Goal: Obtain resource: Download file/media

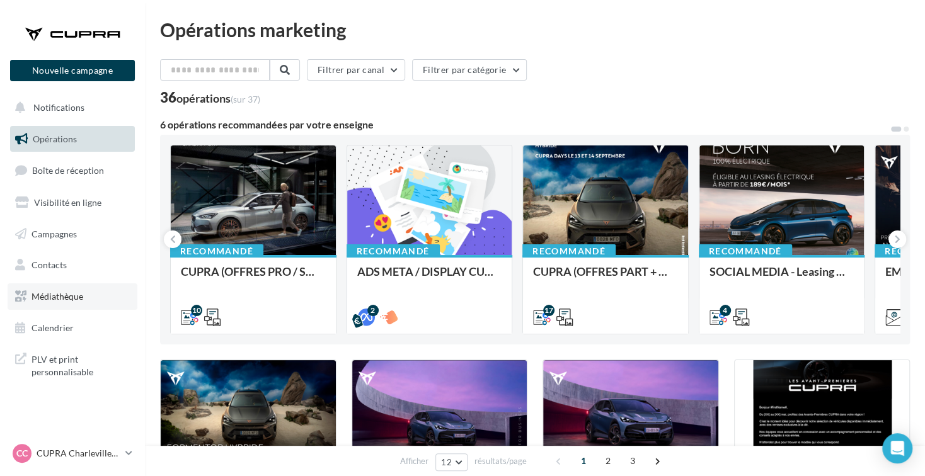
click at [79, 306] on link "Médiathèque" at bounding box center [73, 297] width 130 height 26
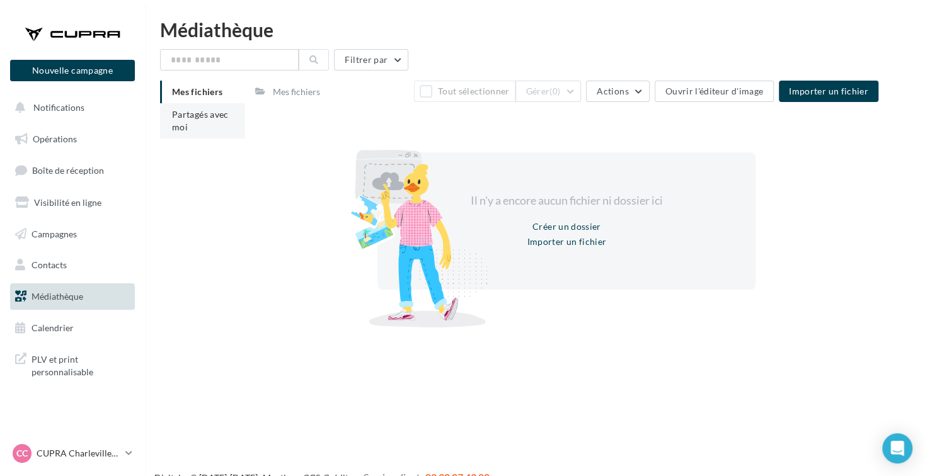
click at [202, 116] on span "Partagés avec moi" at bounding box center [200, 120] width 57 height 23
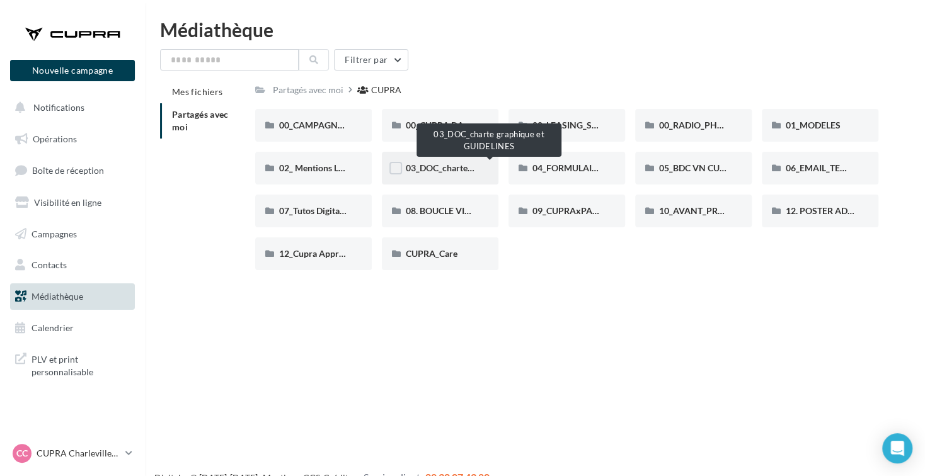
click at [449, 169] on span "03_DOC_charte graphique et GUIDELINES" at bounding box center [488, 168] width 165 height 11
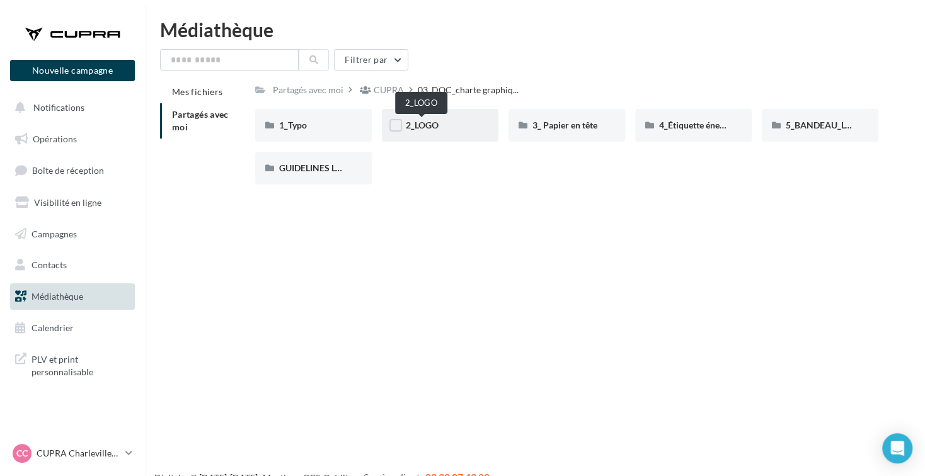
click at [427, 123] on span "2_LOGO" at bounding box center [422, 125] width 33 height 11
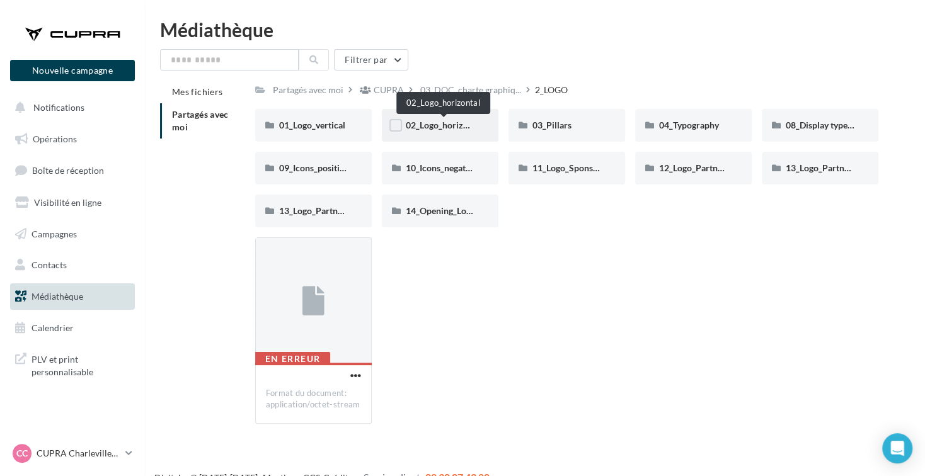
click at [434, 124] on span "02_Logo_horizontal" at bounding box center [445, 125] width 78 height 11
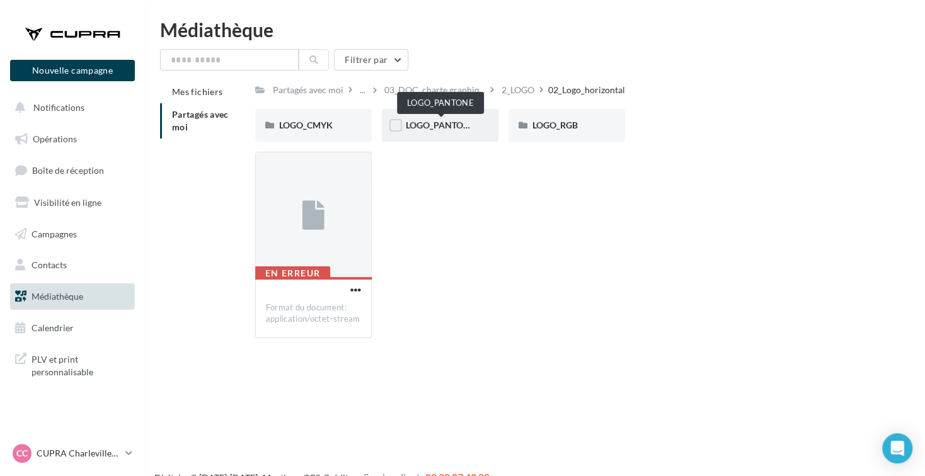
click at [465, 121] on span "LOGO_PANTONE" at bounding box center [440, 125] width 69 height 11
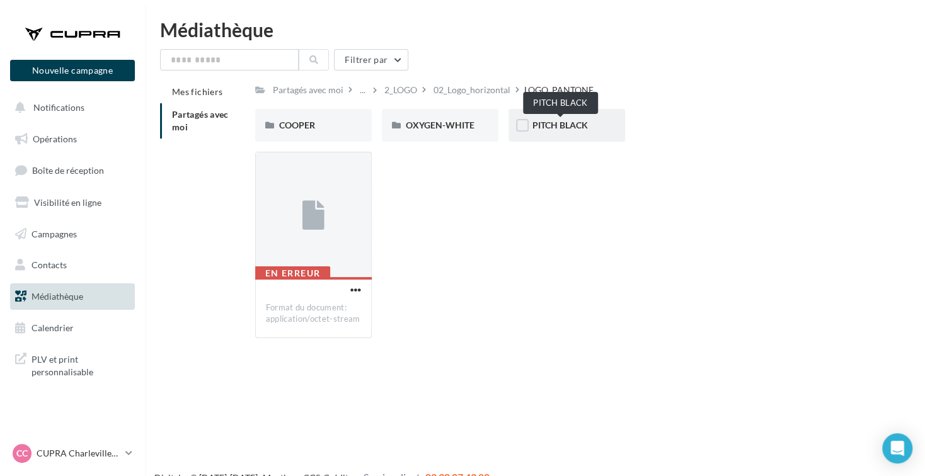
click at [561, 127] on span "PITCH BLACK" at bounding box center [560, 125] width 55 height 11
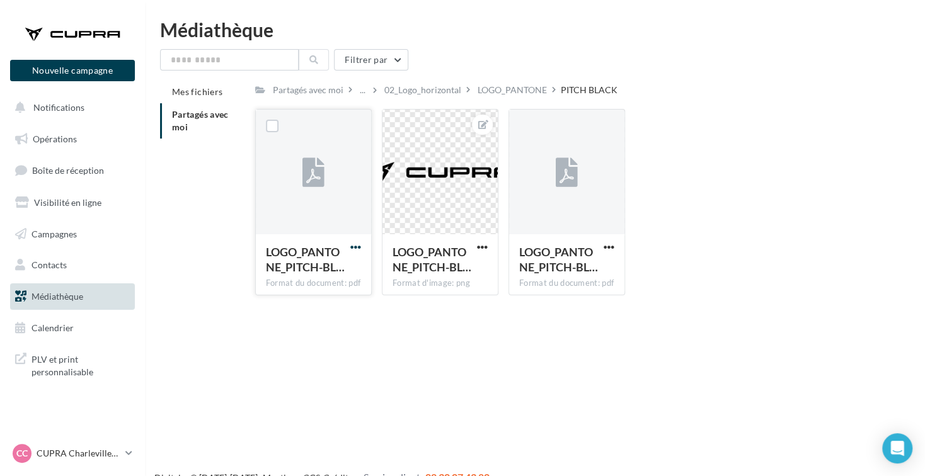
click at [354, 249] on span "button" at bounding box center [355, 247] width 11 height 11
click at [323, 275] on button "Télécharger" at bounding box center [301, 272] width 126 height 33
click at [443, 94] on div "02_Logo_horizontal" at bounding box center [422, 90] width 77 height 13
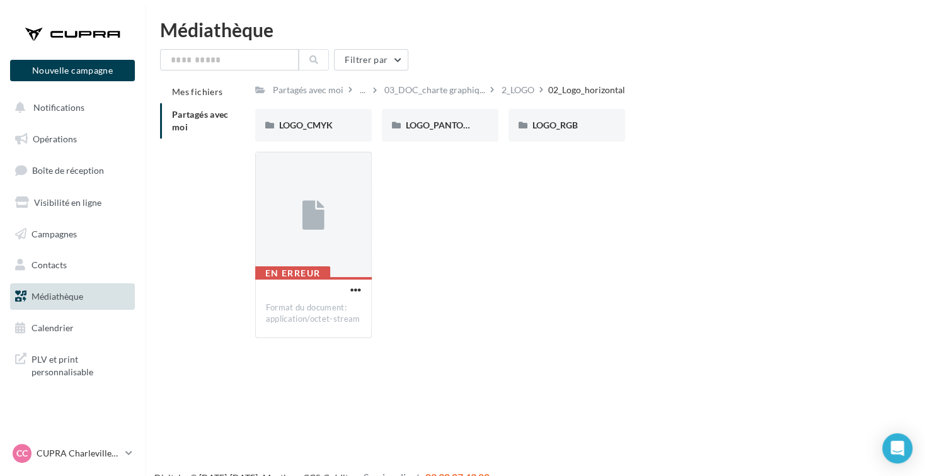
click at [526, 89] on div "2_LOGO" at bounding box center [518, 90] width 33 height 13
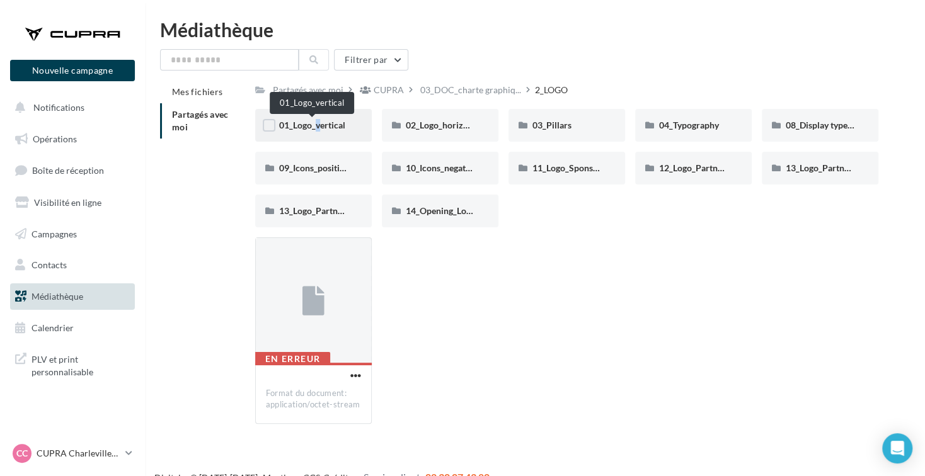
click at [309, 123] on span "01_Logo_vertical" at bounding box center [312, 125] width 66 height 11
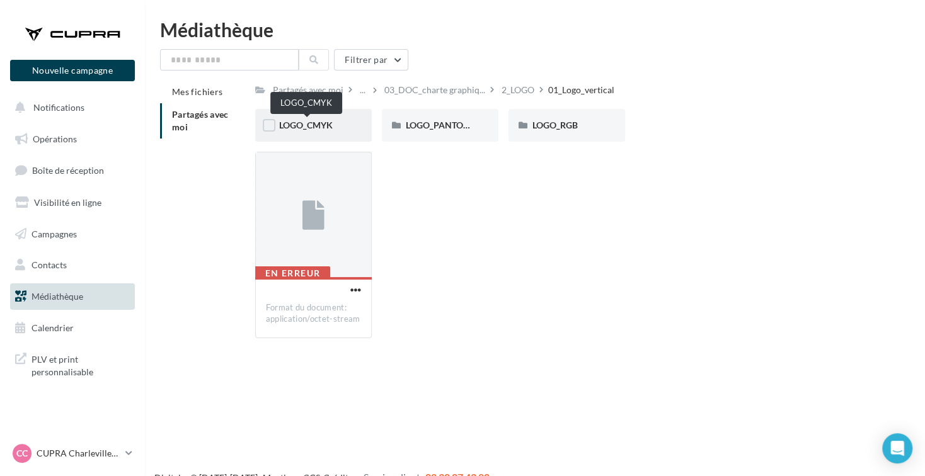
click at [318, 123] on span "LOGO_CMYK" at bounding box center [306, 125] width 54 height 11
click at [545, 132] on div "PITCH BLACK" at bounding box center [567, 125] width 69 height 13
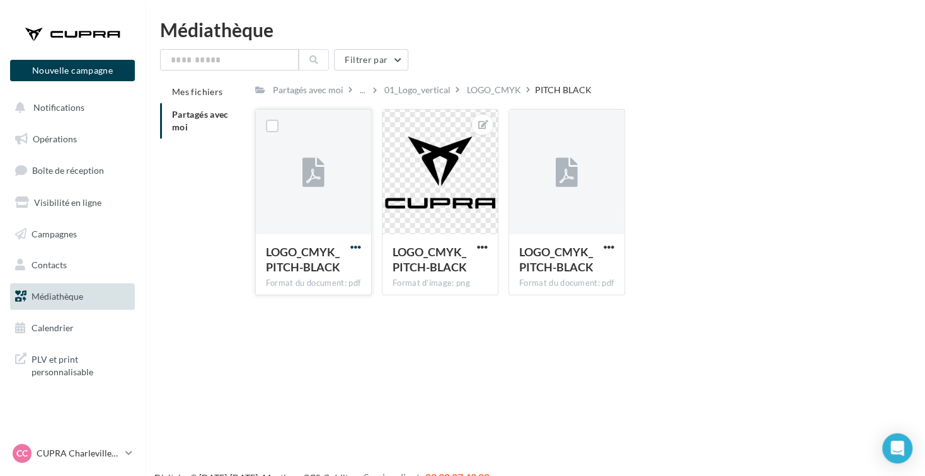
click at [352, 247] on span "button" at bounding box center [355, 247] width 11 height 11
click at [319, 278] on button "Télécharger" at bounding box center [301, 272] width 126 height 33
click at [494, 96] on div "LOGO_CMYK" at bounding box center [493, 90] width 59 height 18
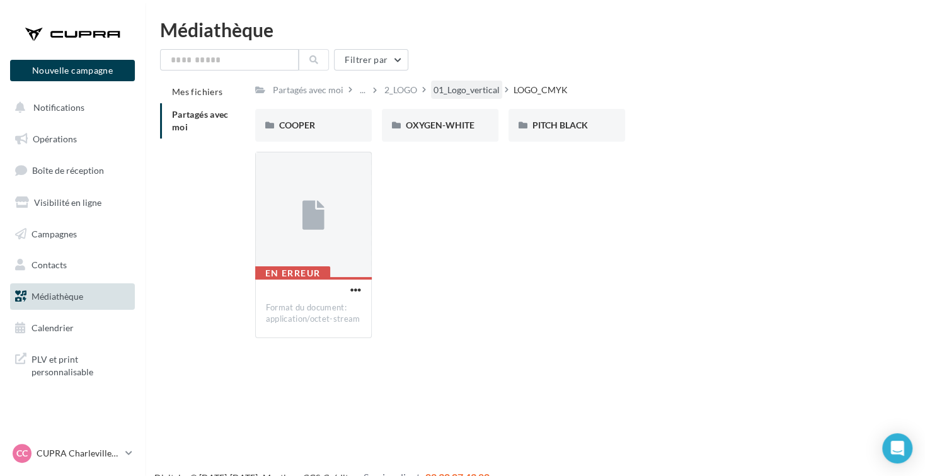
click at [453, 88] on div "01_Logo_vertical" at bounding box center [467, 90] width 66 height 13
click at [521, 92] on div "2_LOGO" at bounding box center [518, 90] width 33 height 13
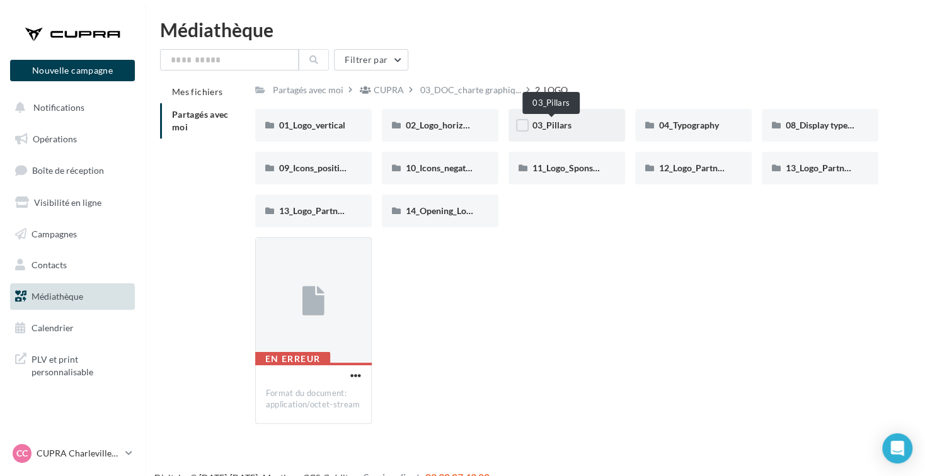
click at [553, 124] on span "03_Pillars" at bounding box center [552, 125] width 39 height 11
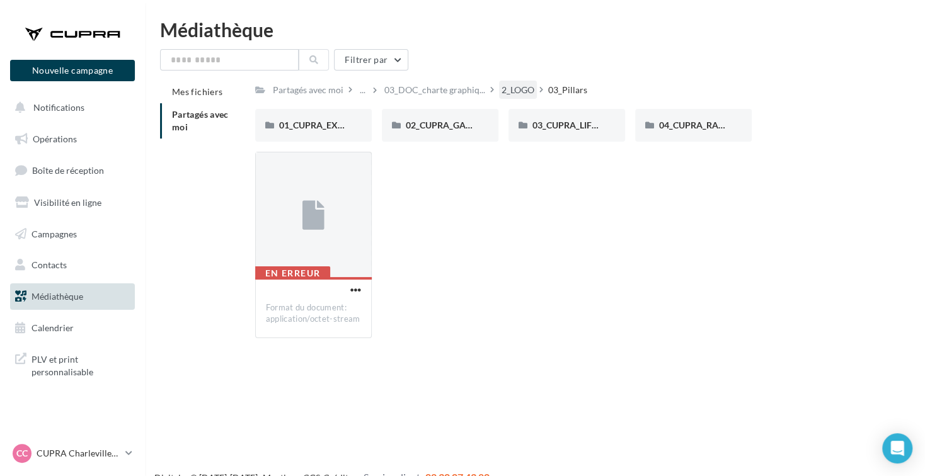
click at [516, 93] on div "2_LOGO" at bounding box center [518, 90] width 33 height 13
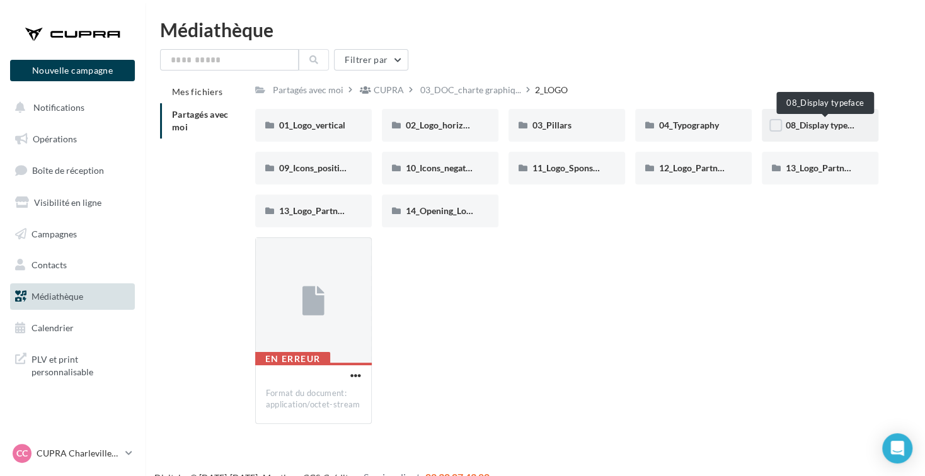
click at [811, 120] on div "08_Display typeface" at bounding box center [820, 125] width 69 height 13
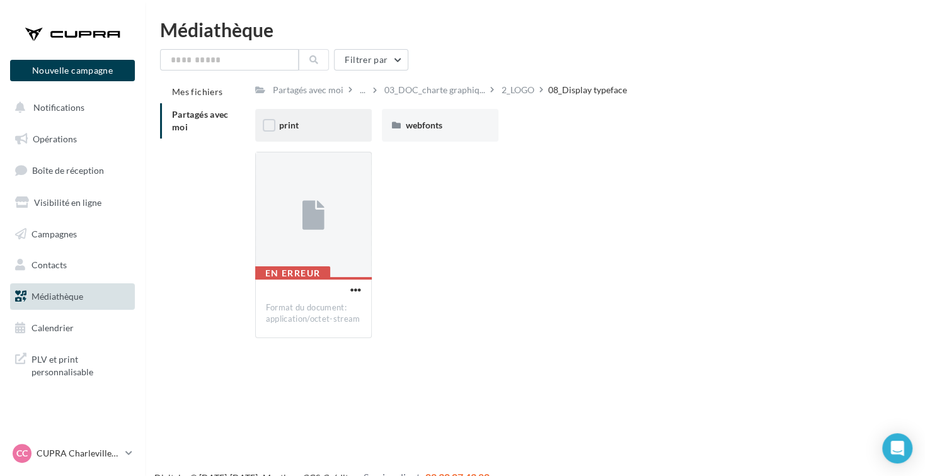
click at [328, 125] on div "print" at bounding box center [313, 125] width 69 height 13
click at [328, 125] on div "otf" at bounding box center [313, 125] width 69 height 13
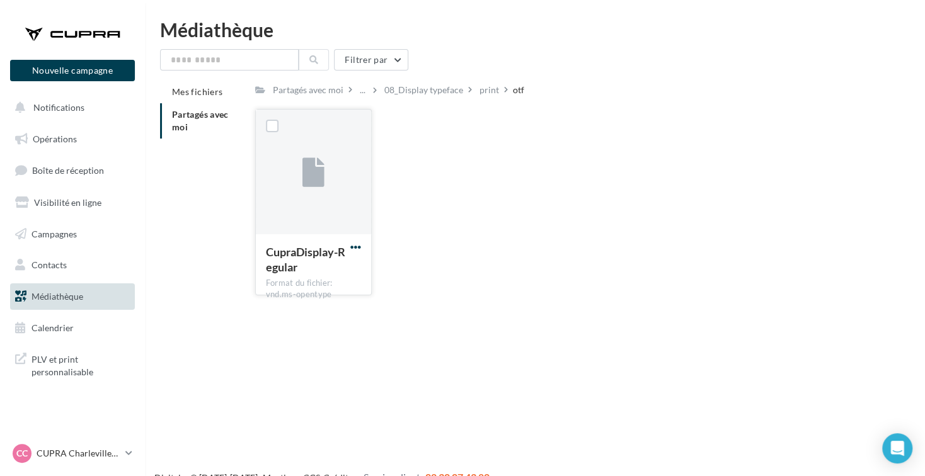
click at [352, 243] on span "button" at bounding box center [355, 247] width 11 height 11
click at [318, 273] on button "Télécharger" at bounding box center [301, 272] width 126 height 33
click at [656, 205] on div "CupraDisplay-Regular Format du fichier: vnd.ms-opentype CupraDisplay-Regular" at bounding box center [571, 207] width 633 height 197
click at [485, 85] on div "print" at bounding box center [490, 90] width 20 height 13
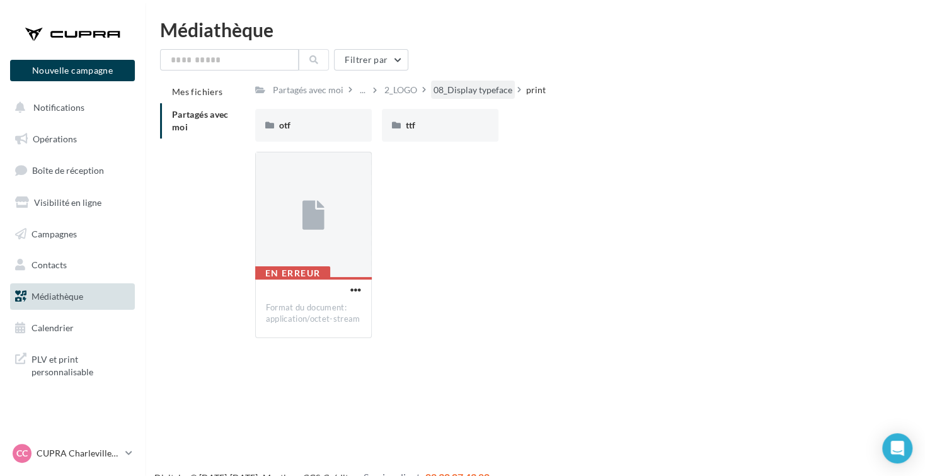
click at [485, 89] on div "08_Display typeface" at bounding box center [473, 90] width 79 height 13
click at [519, 88] on div "2_LOGO" at bounding box center [518, 90] width 33 height 13
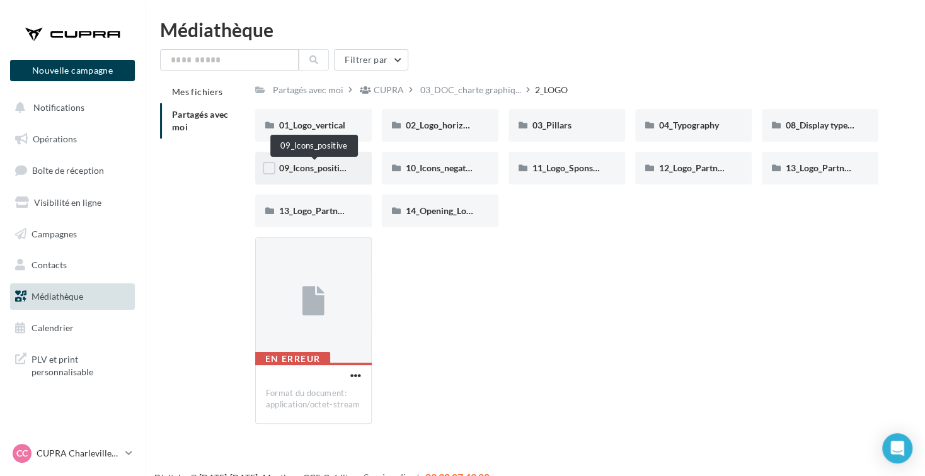
click at [325, 164] on span "09_Icons_positive" at bounding box center [313, 168] width 69 height 11
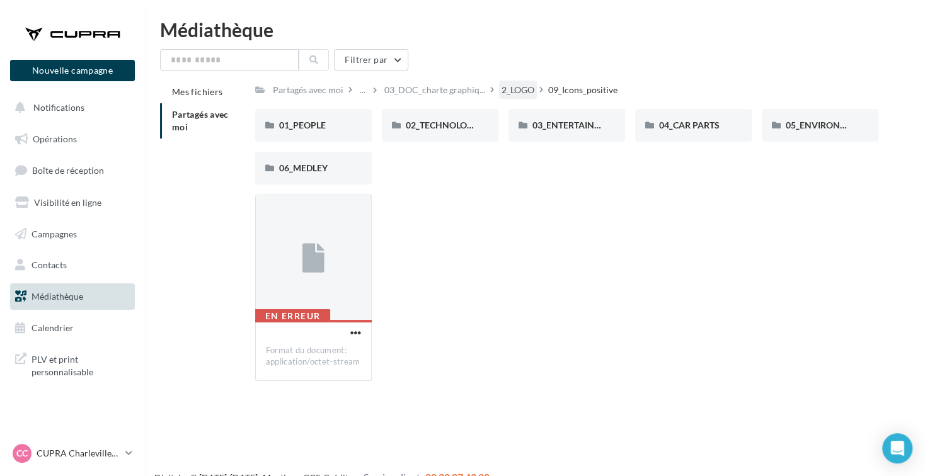
click at [523, 93] on div "2_LOGO" at bounding box center [518, 90] width 33 height 13
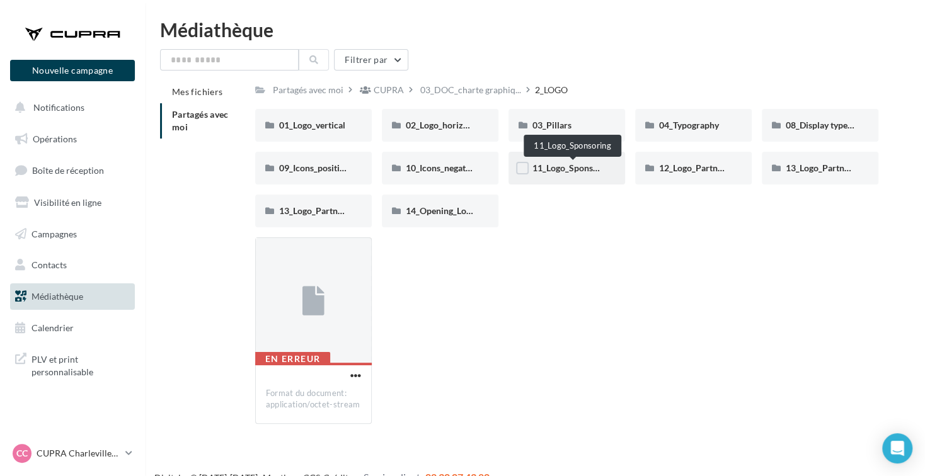
click at [564, 168] on span "11_Logo_Sponsoring" at bounding box center [573, 168] width 81 height 11
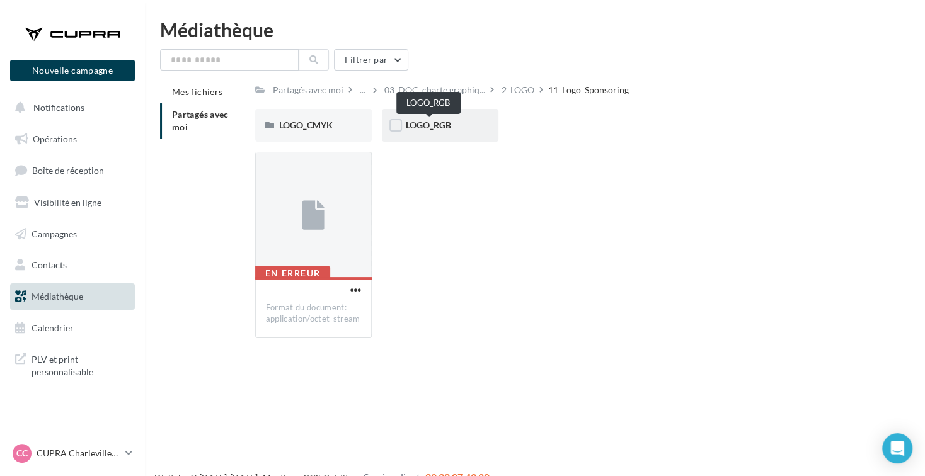
click at [437, 129] on span "LOGO_RGB" at bounding box center [428, 125] width 45 height 11
click at [309, 127] on div "BLACK" at bounding box center [313, 125] width 69 height 13
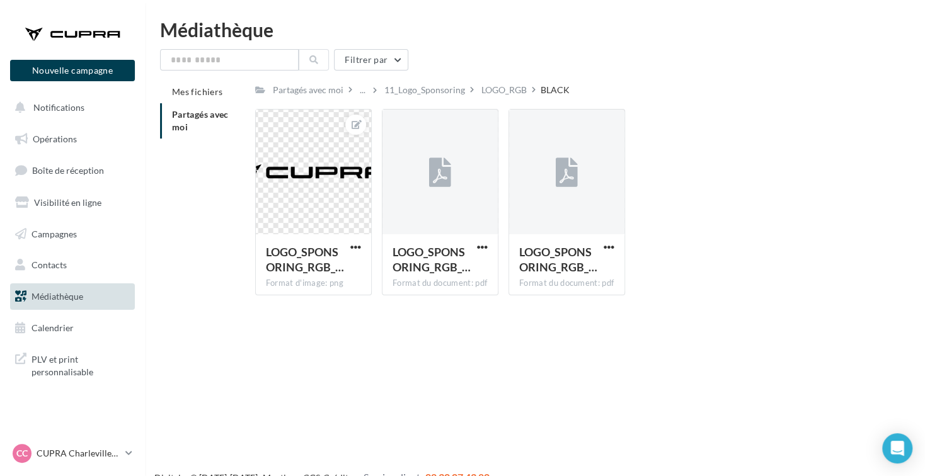
click at [504, 88] on div "LOGO_RGB" at bounding box center [503, 90] width 45 height 13
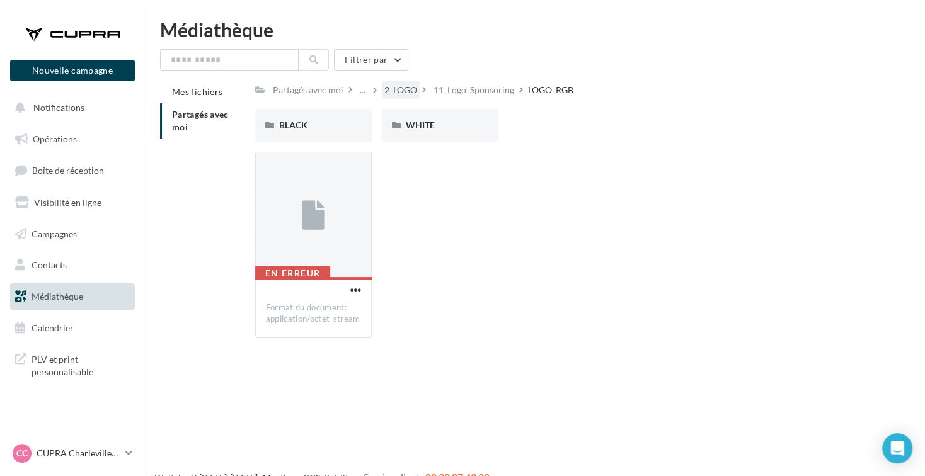
click at [406, 90] on div "2_LOGO" at bounding box center [400, 90] width 33 height 13
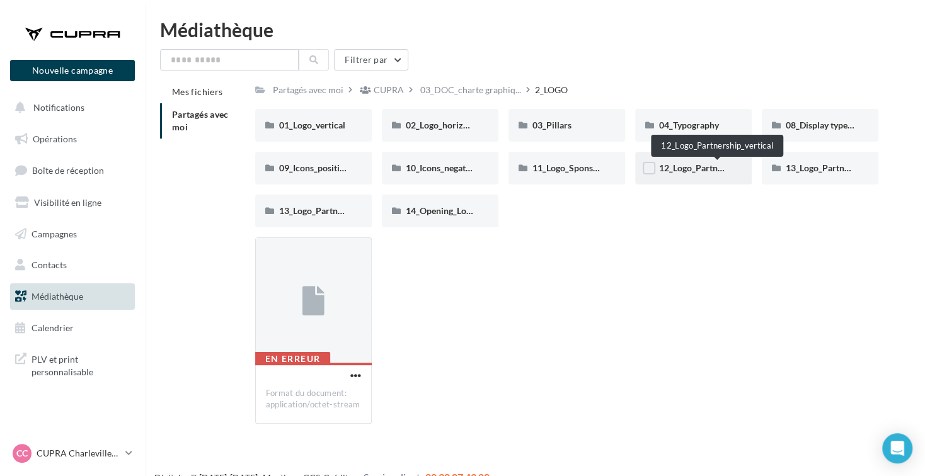
click at [683, 164] on span "12_Logo_Partnership_vertical" at bounding box center [717, 168] width 117 height 11
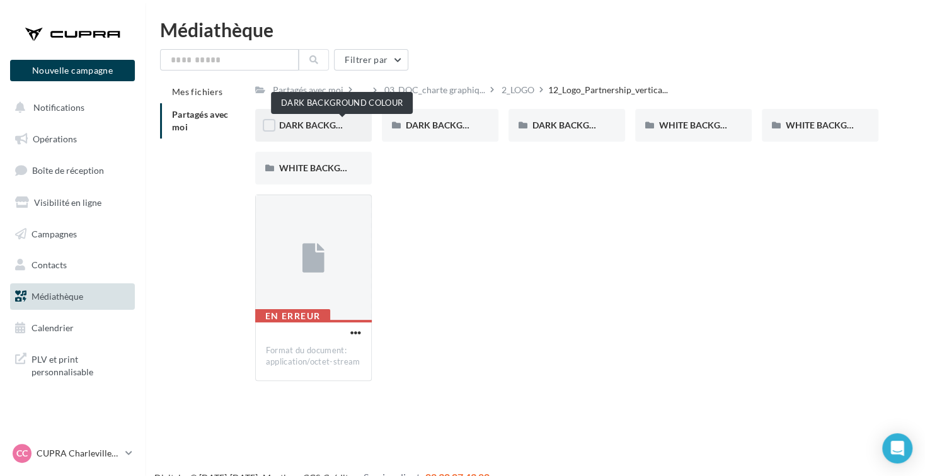
click at [319, 124] on span "DARK BACKGROUND COLOUR" at bounding box center [342, 125] width 126 height 11
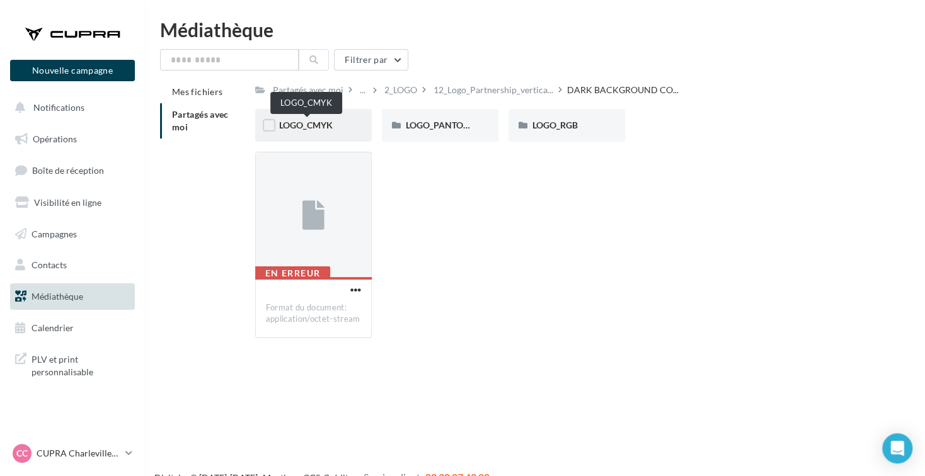
click at [321, 125] on span "LOGO_CMYK" at bounding box center [306, 125] width 54 height 11
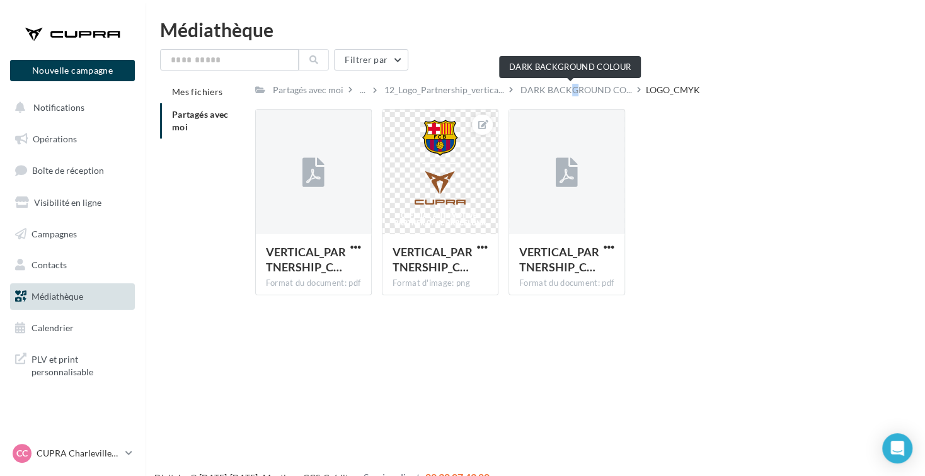
click at [562, 88] on span "DARK BACKGROUND CO..." at bounding box center [577, 90] width 112 height 13
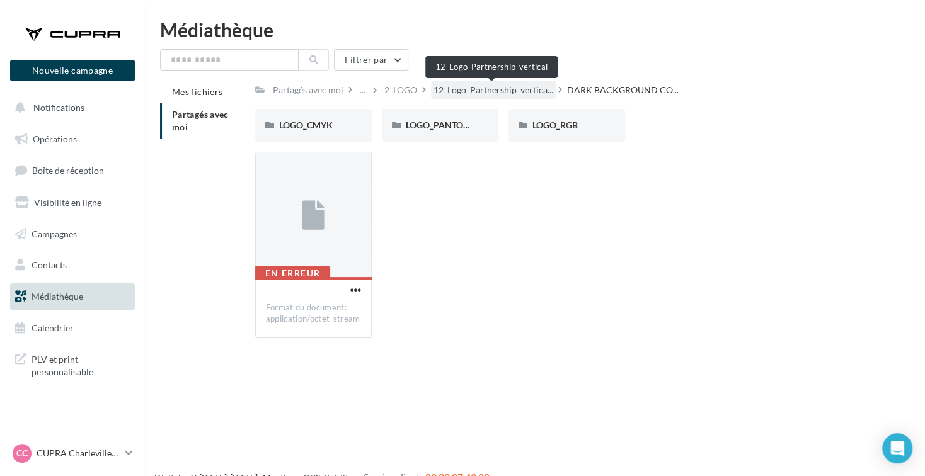
click at [492, 89] on span "12_Logo_Partnership_vertica..." at bounding box center [494, 90] width 120 height 13
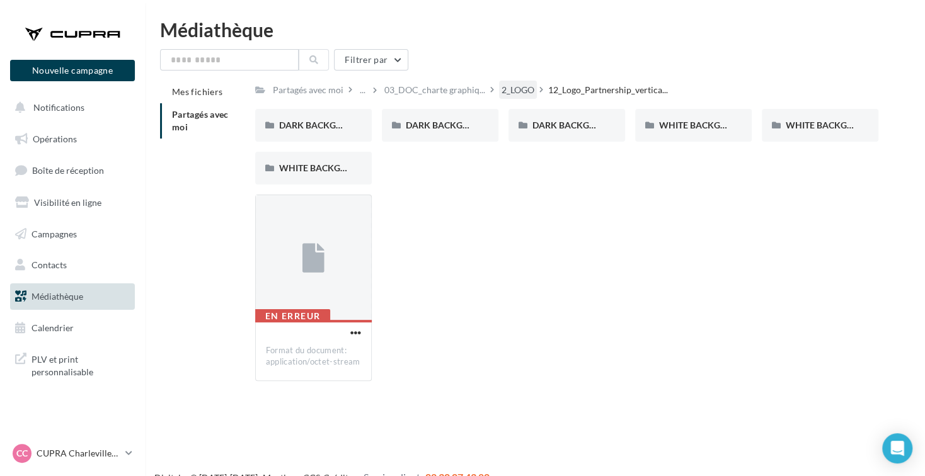
click at [512, 94] on div "2_LOGO" at bounding box center [518, 90] width 33 height 13
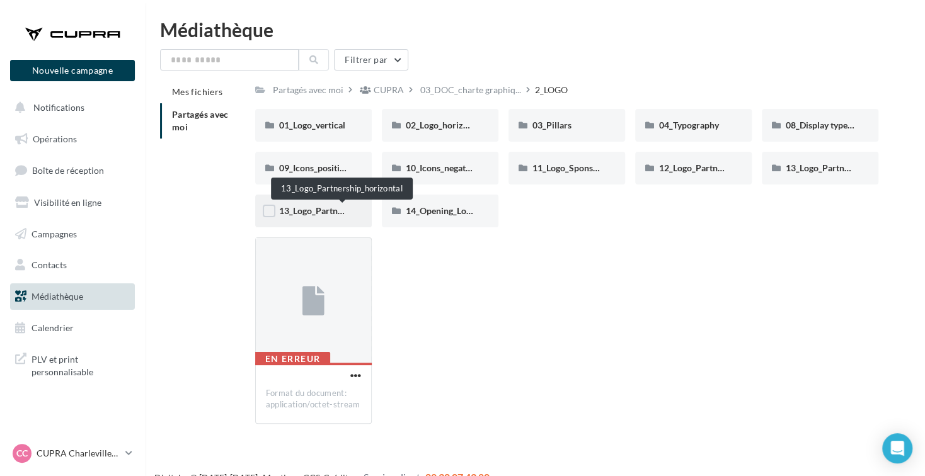
click at [309, 207] on span "13_Logo_Partnership_horizontal" at bounding box center [343, 210] width 128 height 11
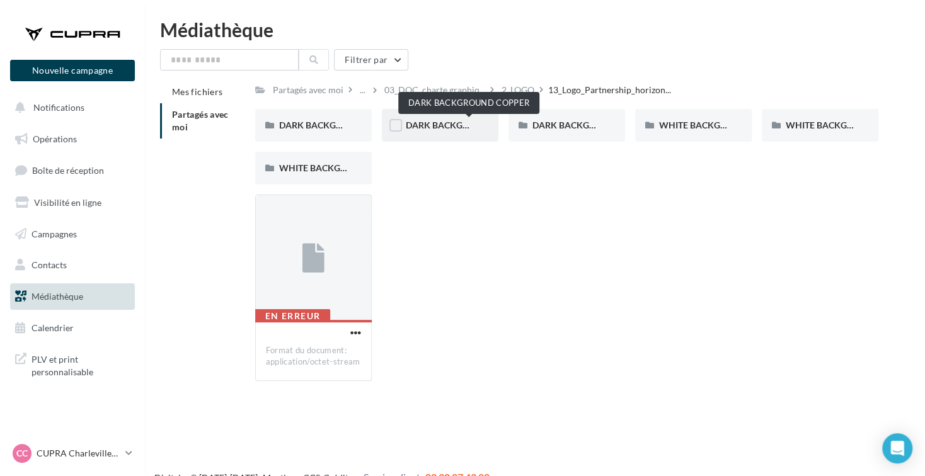
click at [443, 127] on span "DARK BACKGROUND COPPER" at bounding box center [468, 125] width 125 height 11
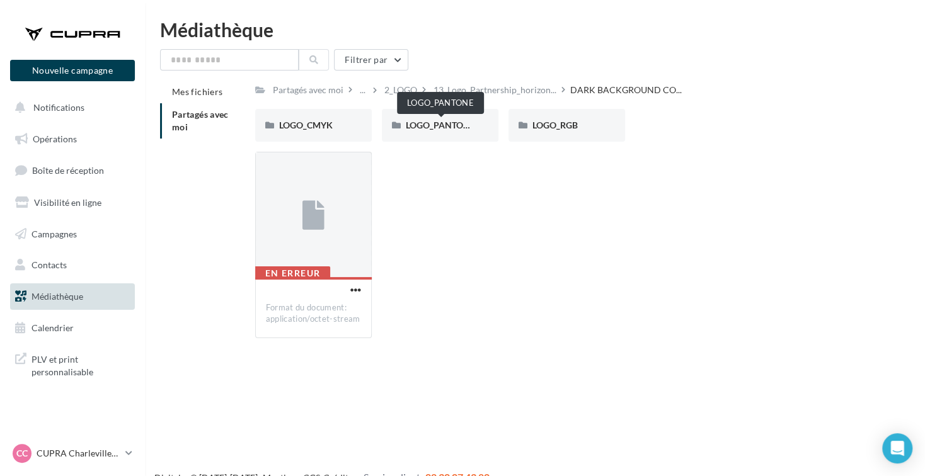
click at [443, 127] on span "LOGO_PANTONE" at bounding box center [440, 125] width 69 height 11
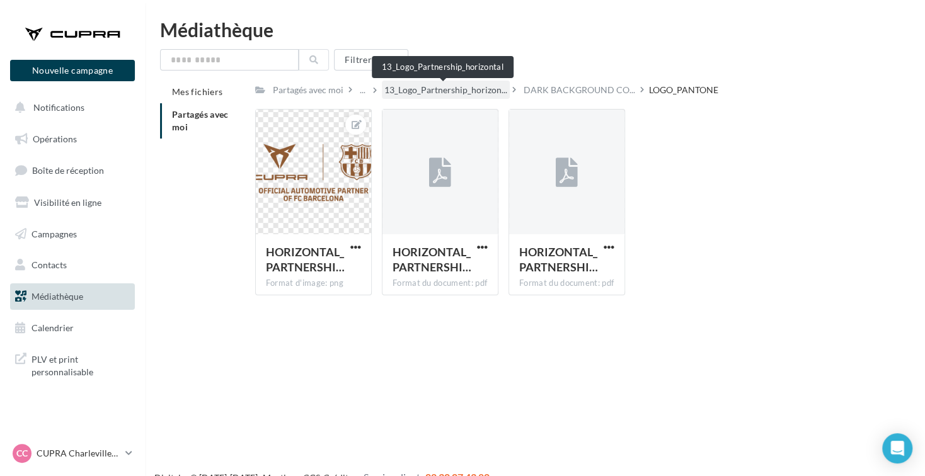
click at [434, 96] on span "13_Logo_Partnership_horizon..." at bounding box center [445, 90] width 123 height 13
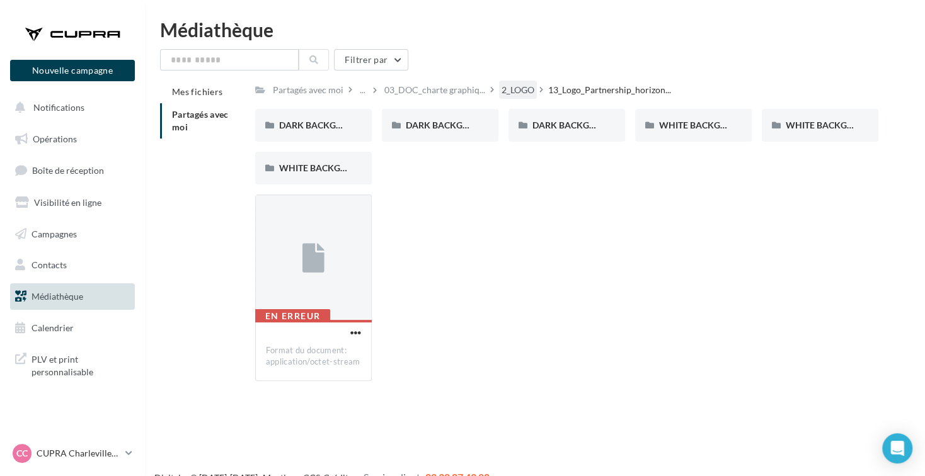
click at [512, 91] on div "2_LOGO" at bounding box center [518, 90] width 33 height 13
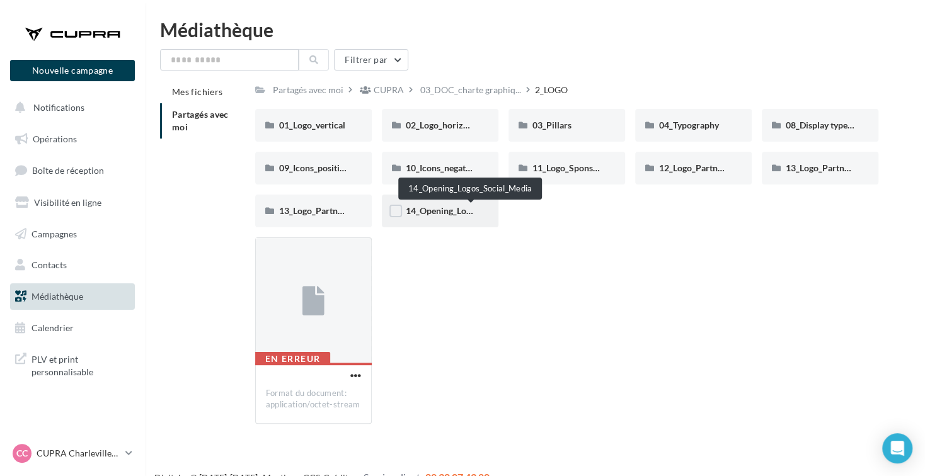
click at [453, 212] on span "14_Opening_Logos_Social_Media" at bounding box center [471, 210] width 130 height 11
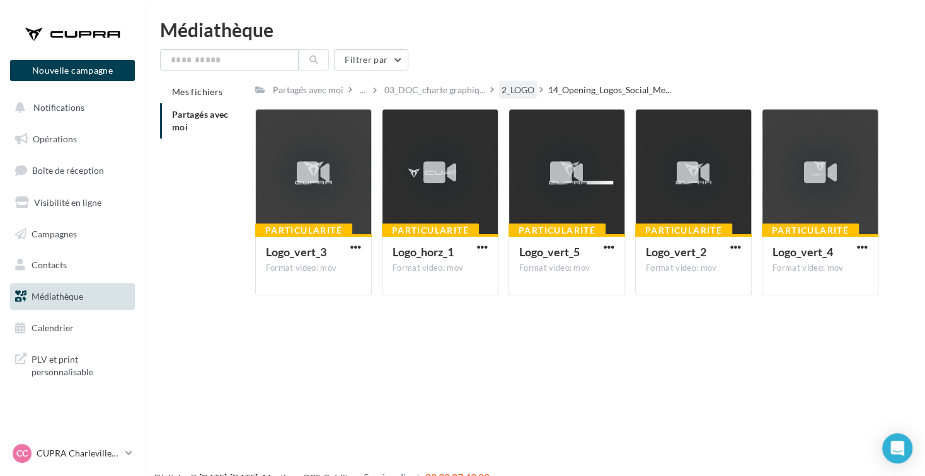
click at [515, 89] on div "2_LOGO" at bounding box center [518, 90] width 33 height 13
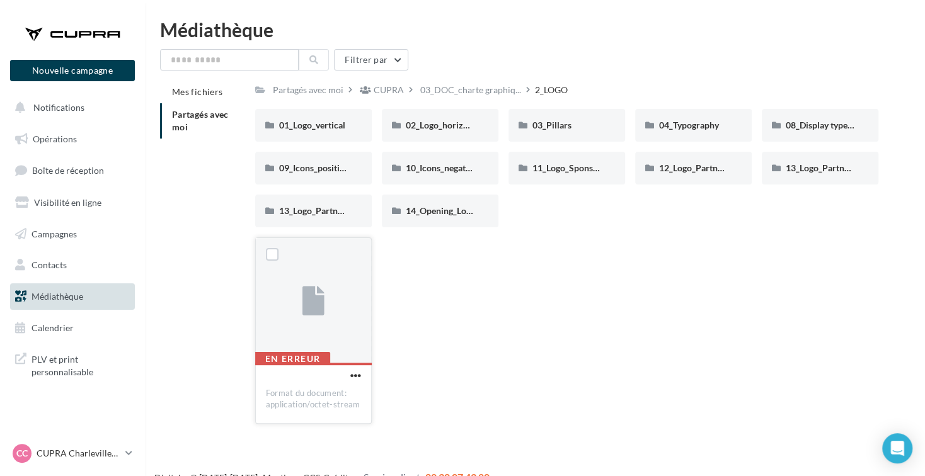
drag, startPoint x: 486, startPoint y: 38, endPoint x: 282, endPoint y: 257, distance: 298.3
click at [282, 257] on div "Médiathèque Filtrer par Mes fichiers Partagés avec moi Partagés avec moi CUPRA …" at bounding box center [535, 227] width 780 height 414
click at [101, 455] on p "CUPRA Charleville-[GEOGRAPHIC_DATA]" at bounding box center [79, 453] width 84 height 13
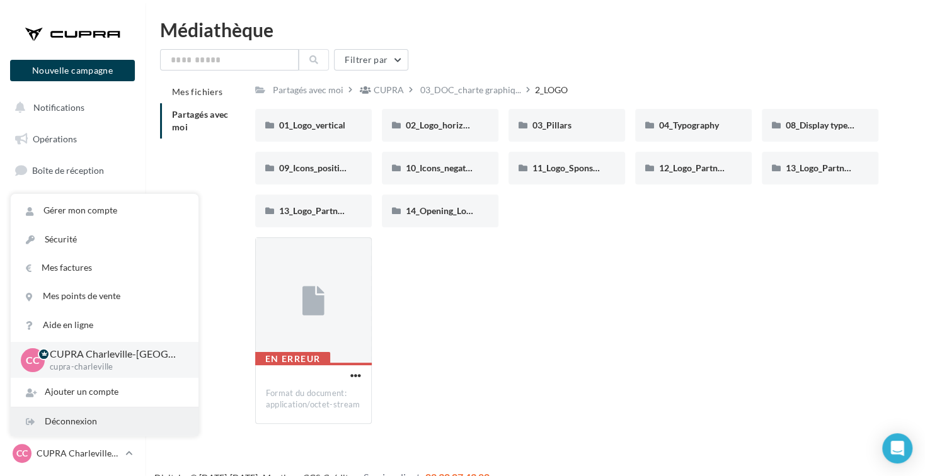
click at [123, 429] on div "Déconnexion" at bounding box center [105, 422] width 188 height 28
